Goal: Task Accomplishment & Management: Complete application form

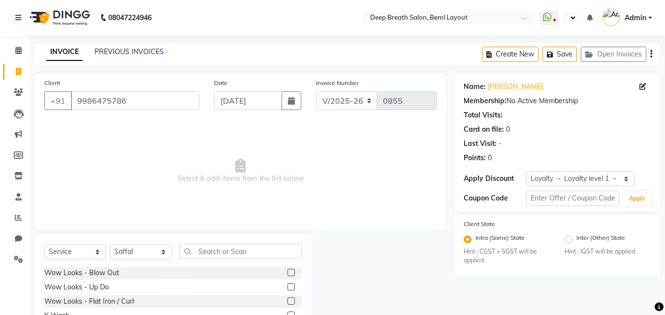
select select "4101"
select select "service"
select select "60503"
select select "1: Object"
click at [204, 250] on input "text" at bounding box center [240, 251] width 123 height 15
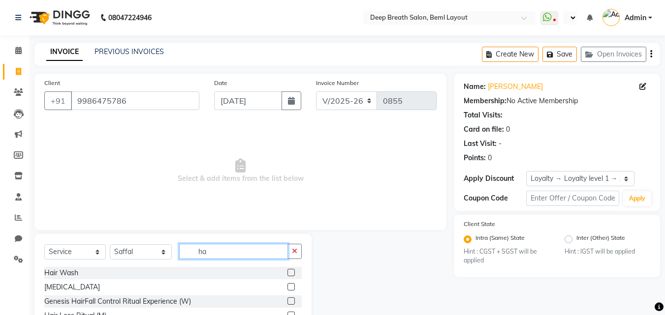
type input "h"
type input "e"
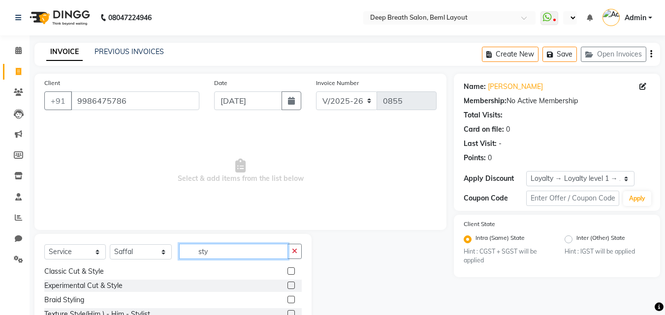
scroll to position [49, 0]
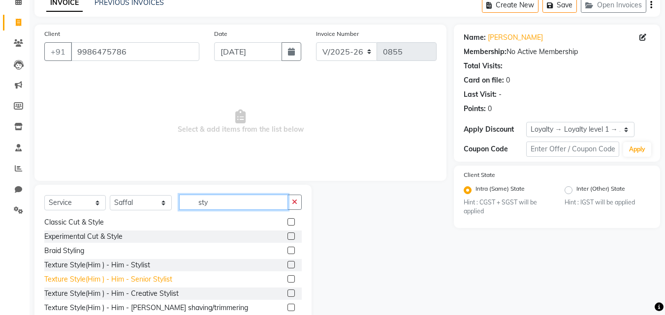
type input "sty"
click at [142, 280] on div "Texture Style(Him ) - Him - Senior Stylist" at bounding box center [108, 280] width 128 height 10
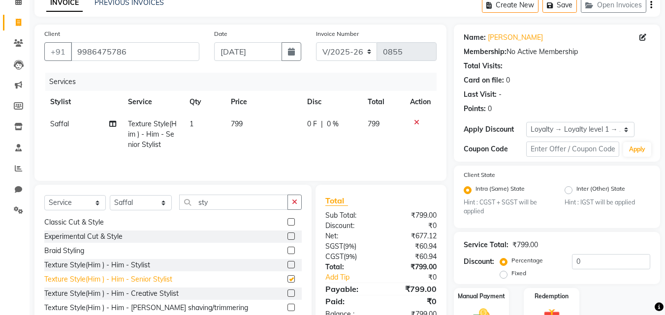
checkbox input "false"
click at [247, 125] on td "799" at bounding box center [263, 134] width 76 height 43
select select "60503"
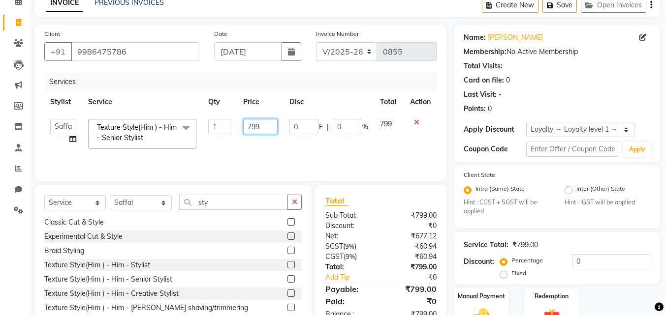
click at [263, 129] on input "799" at bounding box center [260, 126] width 34 height 15
type input "7"
type input "10000"
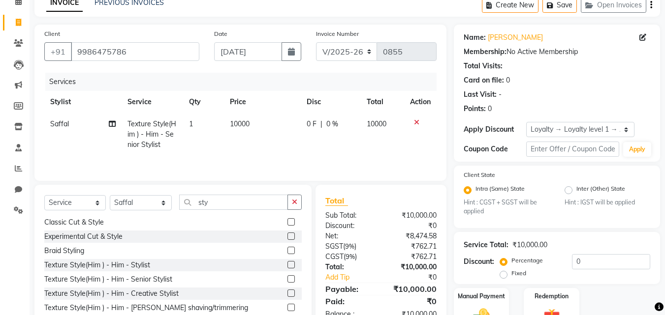
click at [313, 155] on td "0 F | 0 %" at bounding box center [331, 134] width 60 height 43
select select "60503"
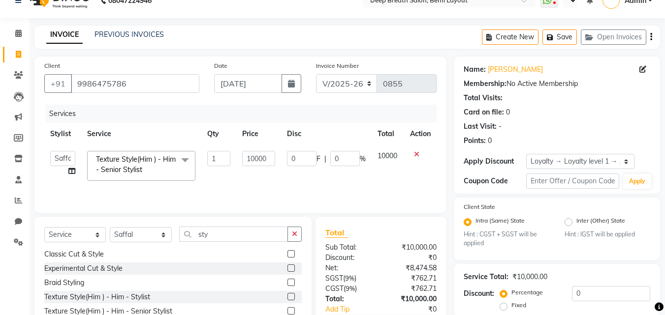
scroll to position [0, 0]
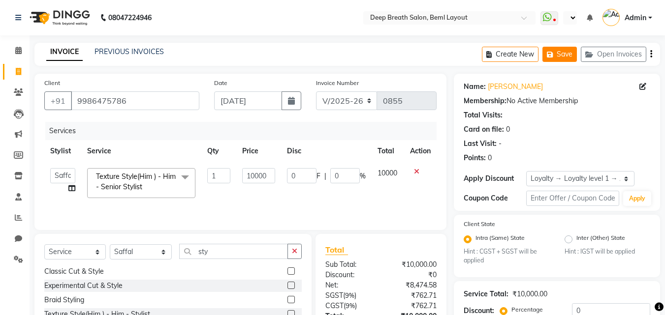
click at [567, 47] on button "Save" at bounding box center [559, 54] width 34 height 15
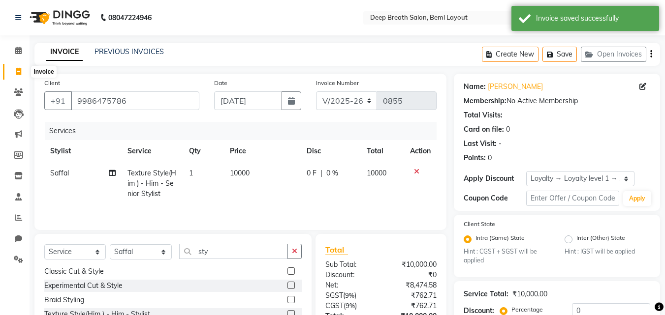
click at [19, 70] on icon at bounding box center [18, 71] width 5 height 7
select select "4101"
select select "service"
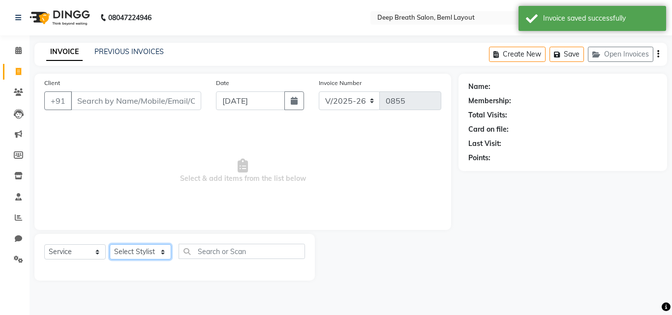
click at [118, 254] on select "Select Stylist" at bounding box center [141, 252] width 62 height 15
select select "60503"
click at [110, 245] on select "Select Stylist [PERSON_NAME] Gullu [PERSON_NAME] [PERSON_NAME] [PERSON_NAME] Ma…" at bounding box center [141, 252] width 62 height 15
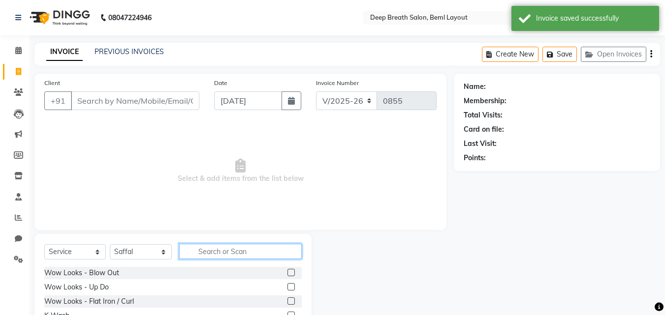
click at [219, 248] on input "text" at bounding box center [240, 251] width 123 height 15
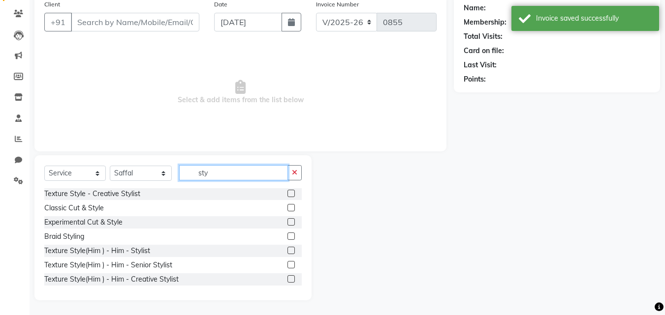
scroll to position [44, 0]
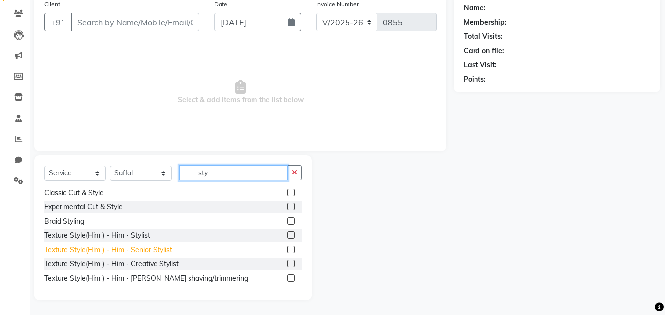
type input "sty"
click at [166, 249] on div "Texture Style(Him ) - Him - Senior Stylist" at bounding box center [108, 250] width 128 height 10
checkbox input "false"
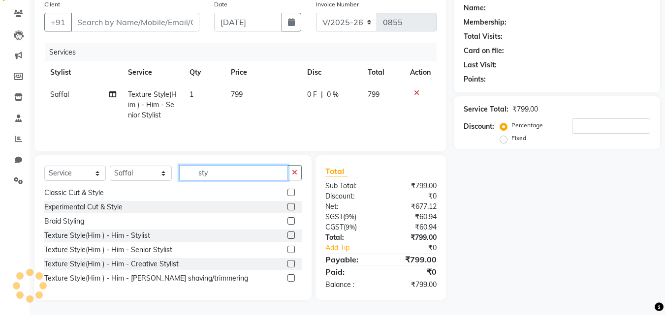
click at [214, 171] on input "sty" at bounding box center [233, 172] width 109 height 15
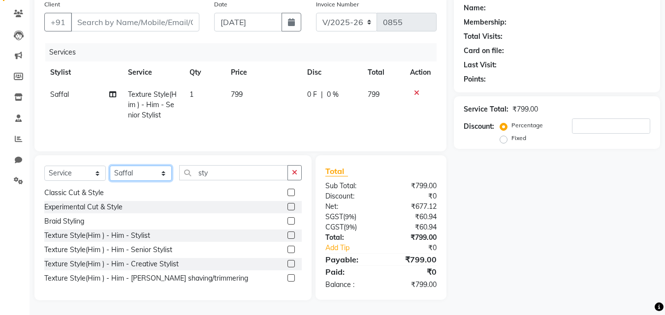
click at [154, 169] on select "Select Stylist [PERSON_NAME] Gullu [PERSON_NAME] [PERSON_NAME] [PERSON_NAME] Ma…" at bounding box center [141, 173] width 62 height 15
select select "39592"
click at [110, 166] on select "Select Stylist [PERSON_NAME] Gullu [PERSON_NAME] [PERSON_NAME] [PERSON_NAME] Ma…" at bounding box center [141, 173] width 62 height 15
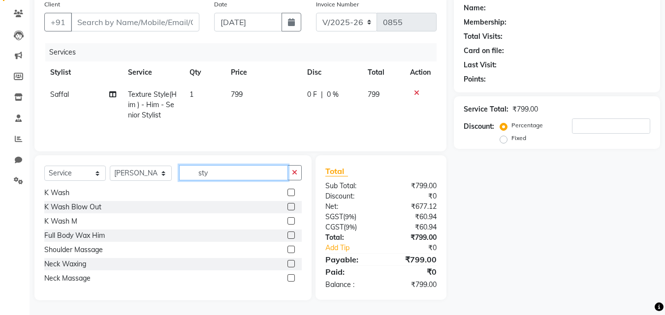
click at [222, 176] on input "sty" at bounding box center [233, 172] width 109 height 15
type input "s"
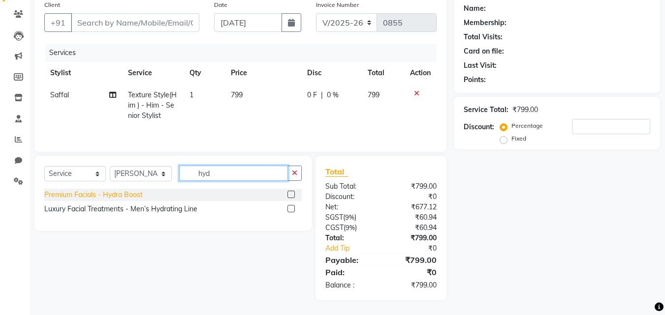
type input "hyd"
click at [103, 192] on div "Premium Facials - Hydra Boost" at bounding box center [93, 195] width 98 height 10
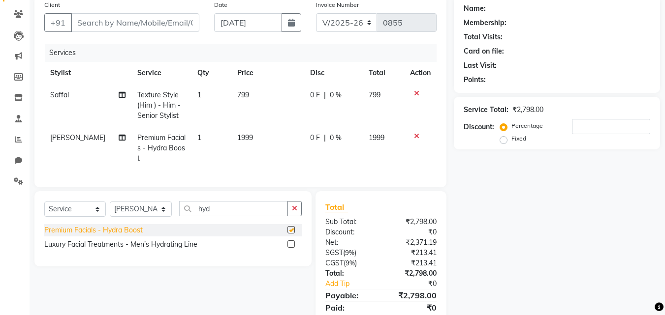
checkbox input "false"
click at [116, 203] on select "Select Stylist [PERSON_NAME] Gullu [PERSON_NAME] [PERSON_NAME] [PERSON_NAME] Ma…" at bounding box center [141, 209] width 62 height 15
select select "60503"
click at [110, 202] on select "Select Stylist [PERSON_NAME] Gullu [PERSON_NAME] [PERSON_NAME] [PERSON_NAME] Ma…" at bounding box center [141, 209] width 62 height 15
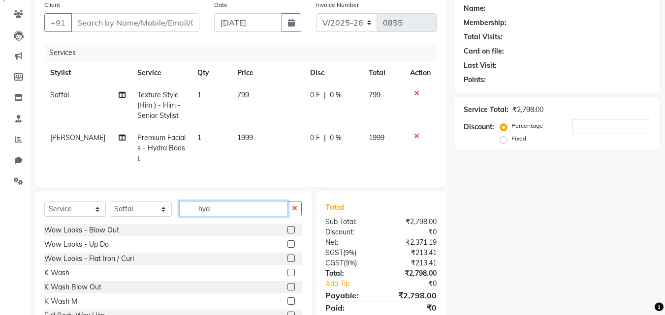
click at [227, 209] on input "hyd" at bounding box center [233, 208] width 109 height 15
type input "h"
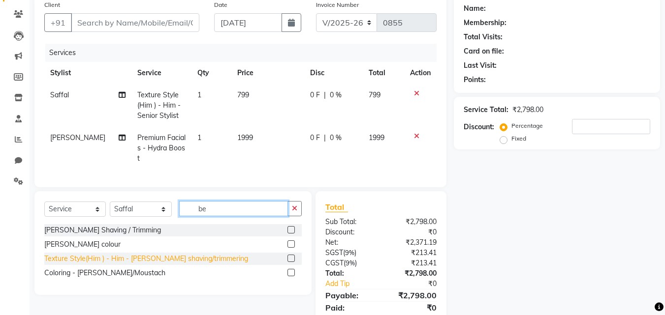
type input "be"
click at [178, 255] on div "Texture Style(Him ) - Him - [PERSON_NAME] shaving/trimmering" at bounding box center [146, 259] width 204 height 10
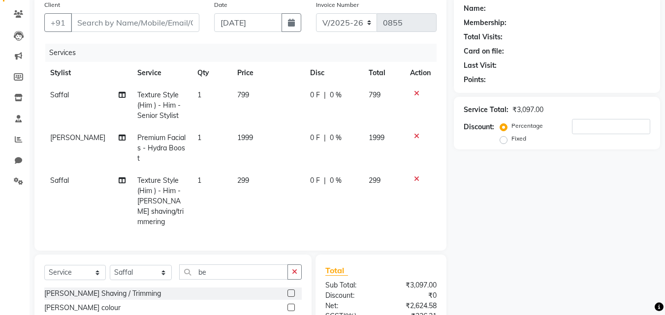
checkbox input "false"
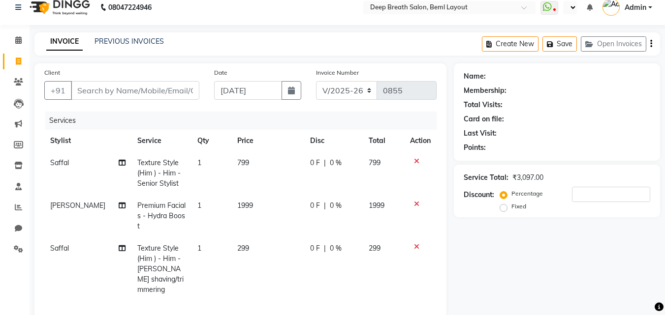
scroll to position [0, 0]
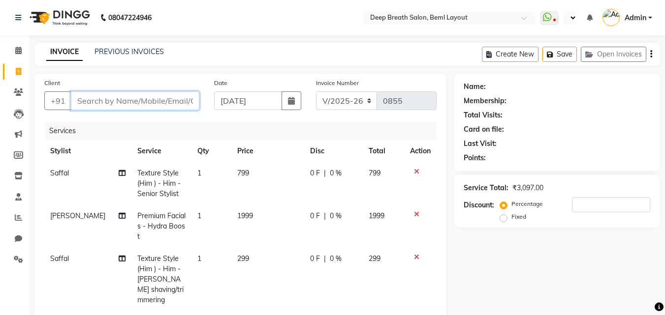
click at [98, 102] on input "Client" at bounding box center [135, 101] width 128 height 19
type input "9"
type input "0"
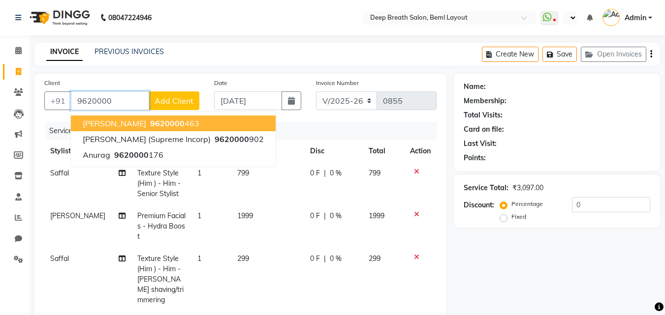
click at [197, 126] on ngb-highlight "9620000 463" at bounding box center [173, 124] width 51 height 10
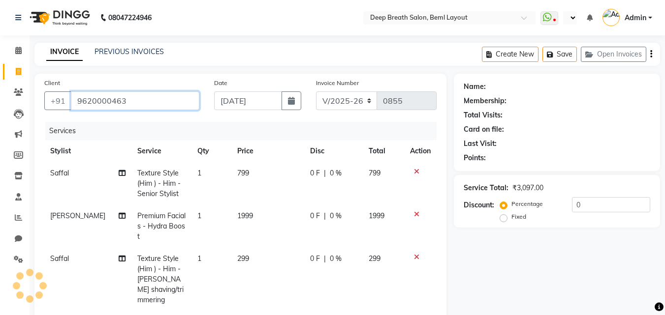
type input "9620000463"
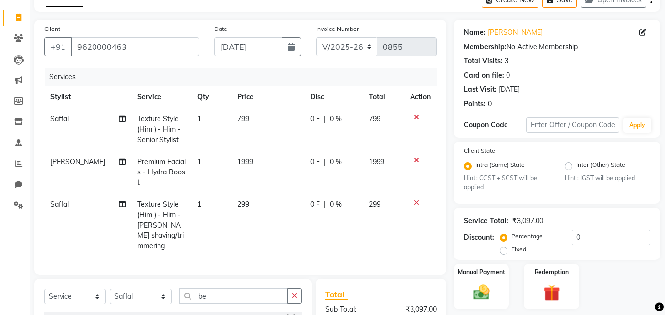
scroll to position [98, 0]
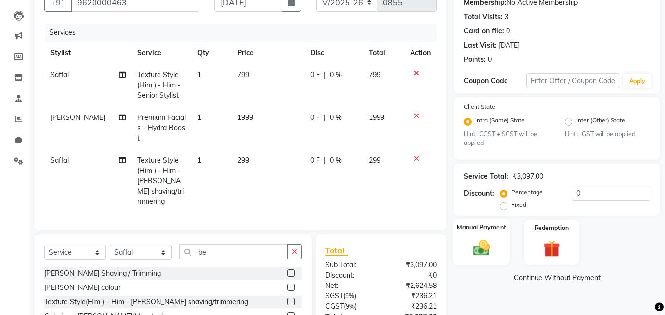
click at [477, 241] on img at bounding box center [482, 249] width 28 height 20
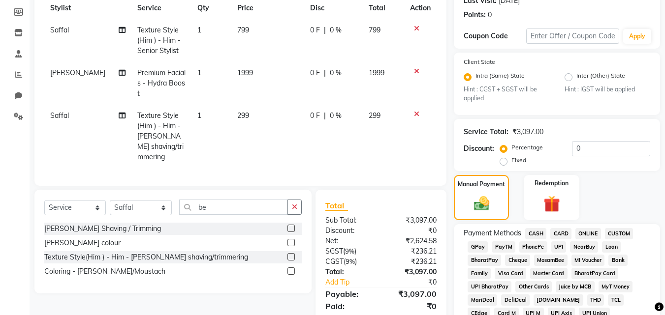
scroll to position [197, 0]
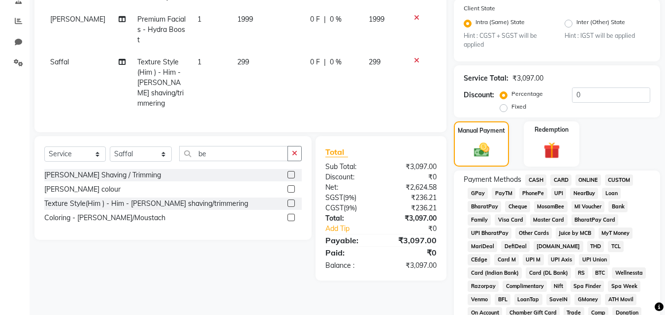
click at [537, 182] on span "CASH" at bounding box center [535, 180] width 21 height 11
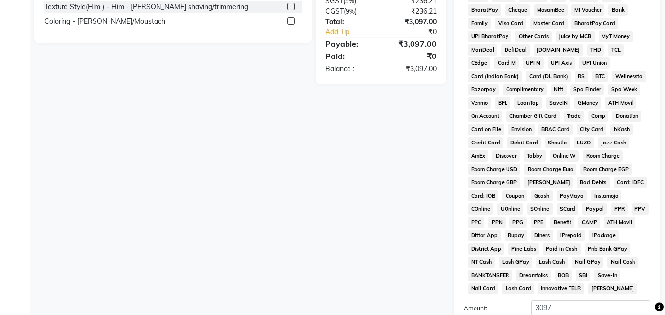
scroll to position [443, 0]
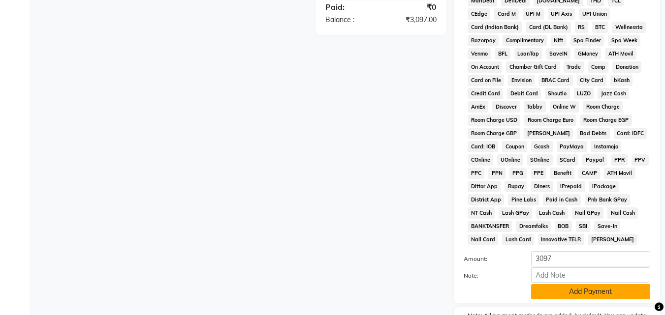
click at [584, 295] on button "Add Payment" at bounding box center [590, 291] width 119 height 15
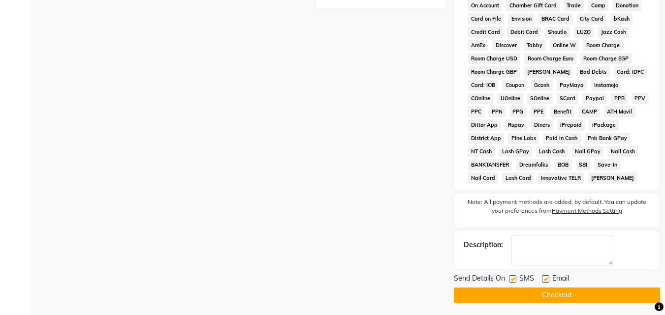
scroll to position [507, 0]
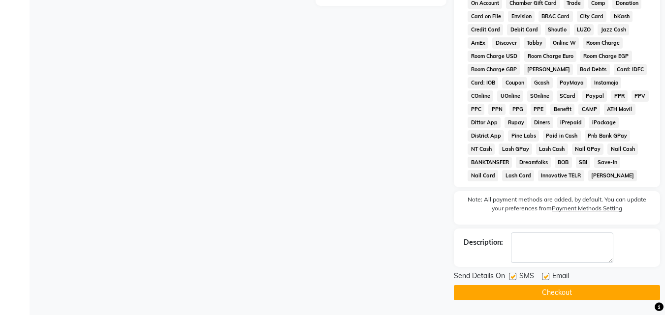
click at [584, 295] on button "Checkout" at bounding box center [557, 292] width 206 height 15
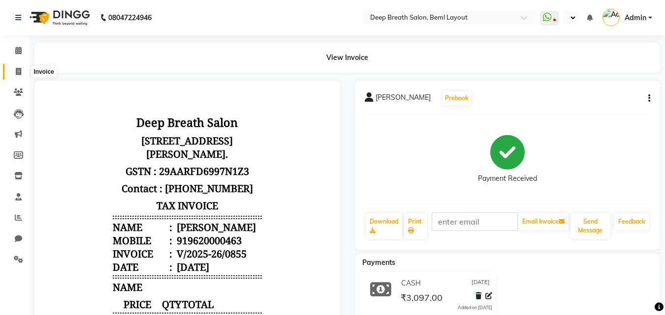
click at [19, 73] on icon at bounding box center [18, 71] width 5 height 7
select select "4101"
select select "service"
